Goal: Task Accomplishment & Management: Manage account settings

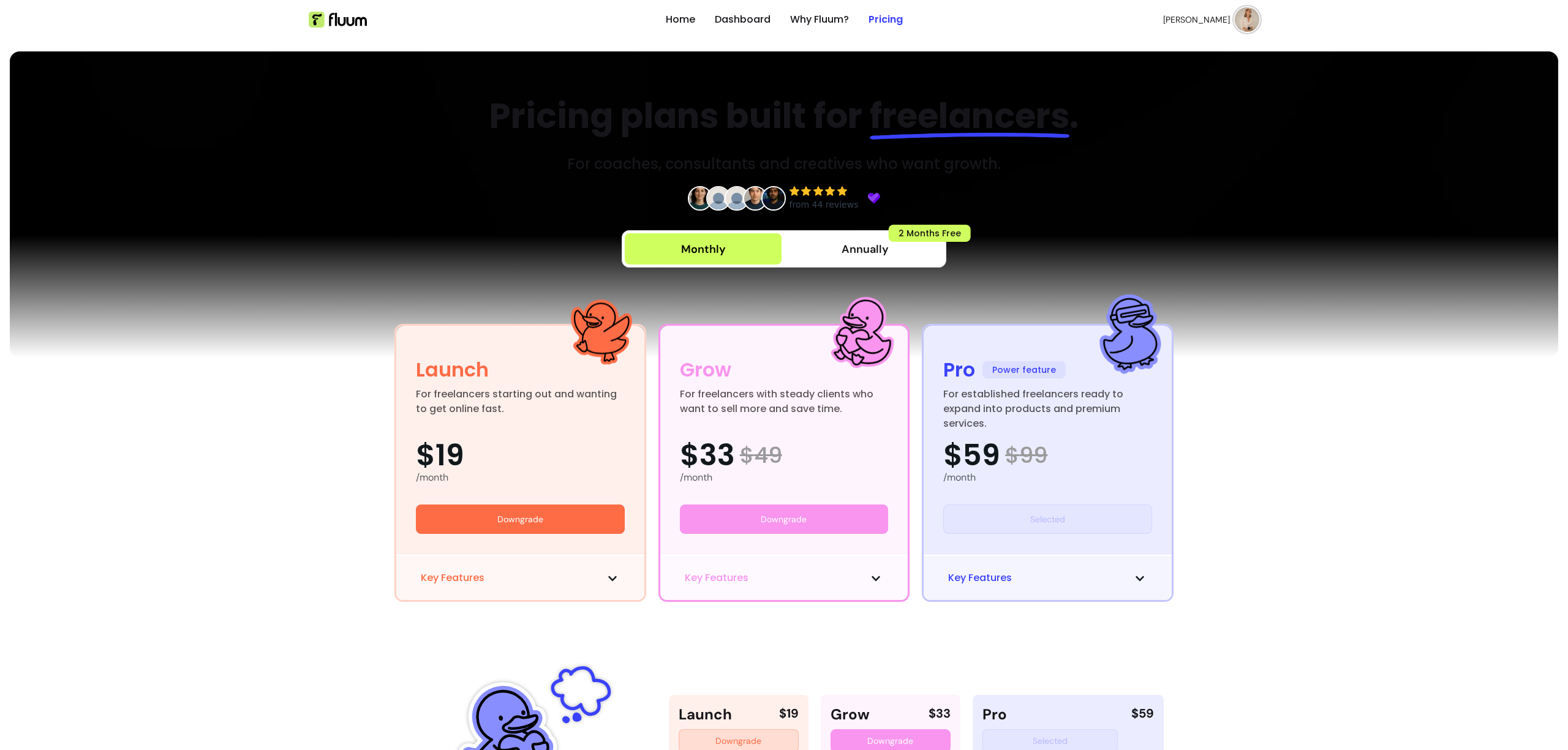
click at [1254, 9] on div "[PERSON_NAME]" at bounding box center [1211, 19] width 96 height 24
click at [1199, 111] on span "Log Out" at bounding box center [1199, 113] width 90 height 13
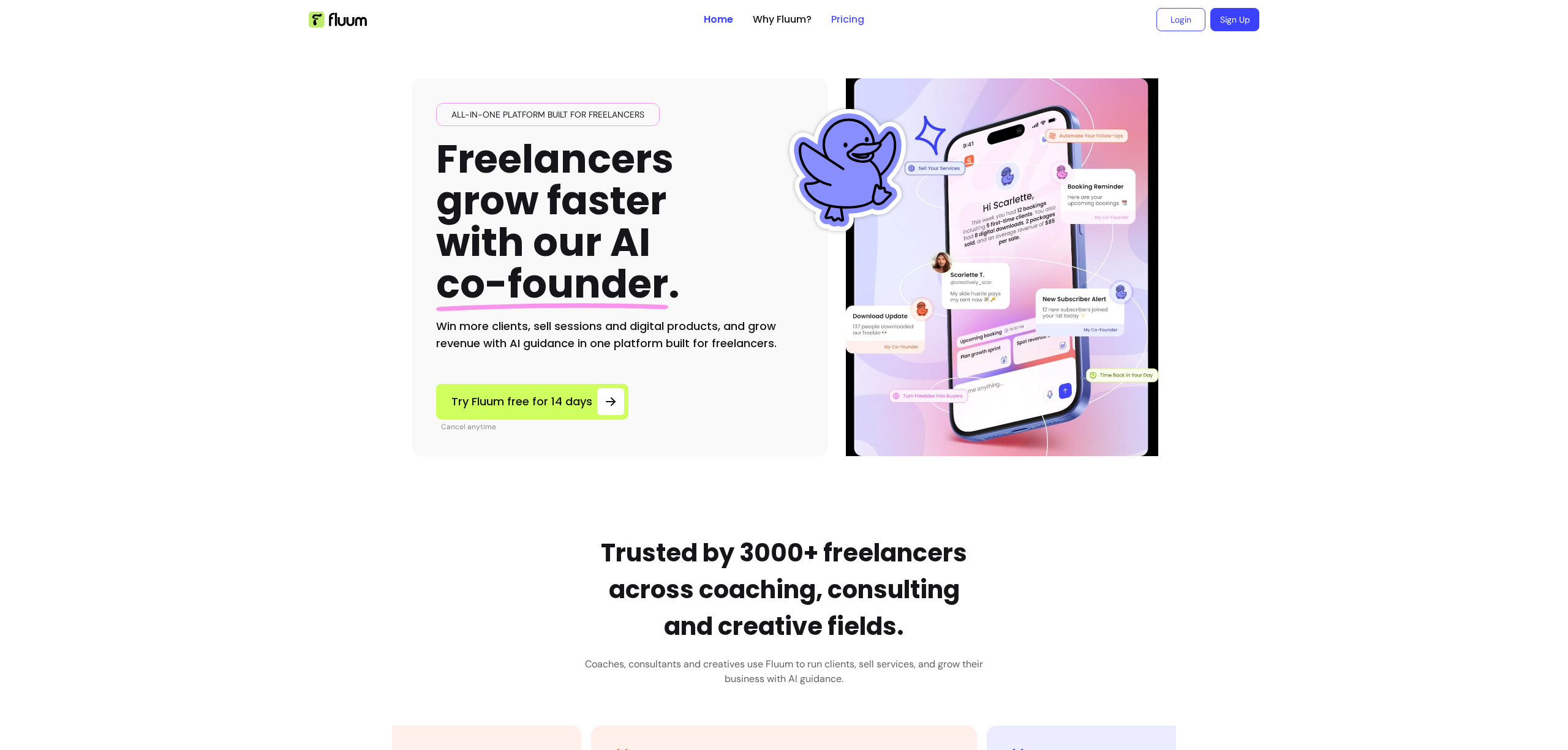
click at [843, 16] on link "Pricing" at bounding box center [848, 20] width 33 height 14
